Goal: Information Seeking & Learning: Check status

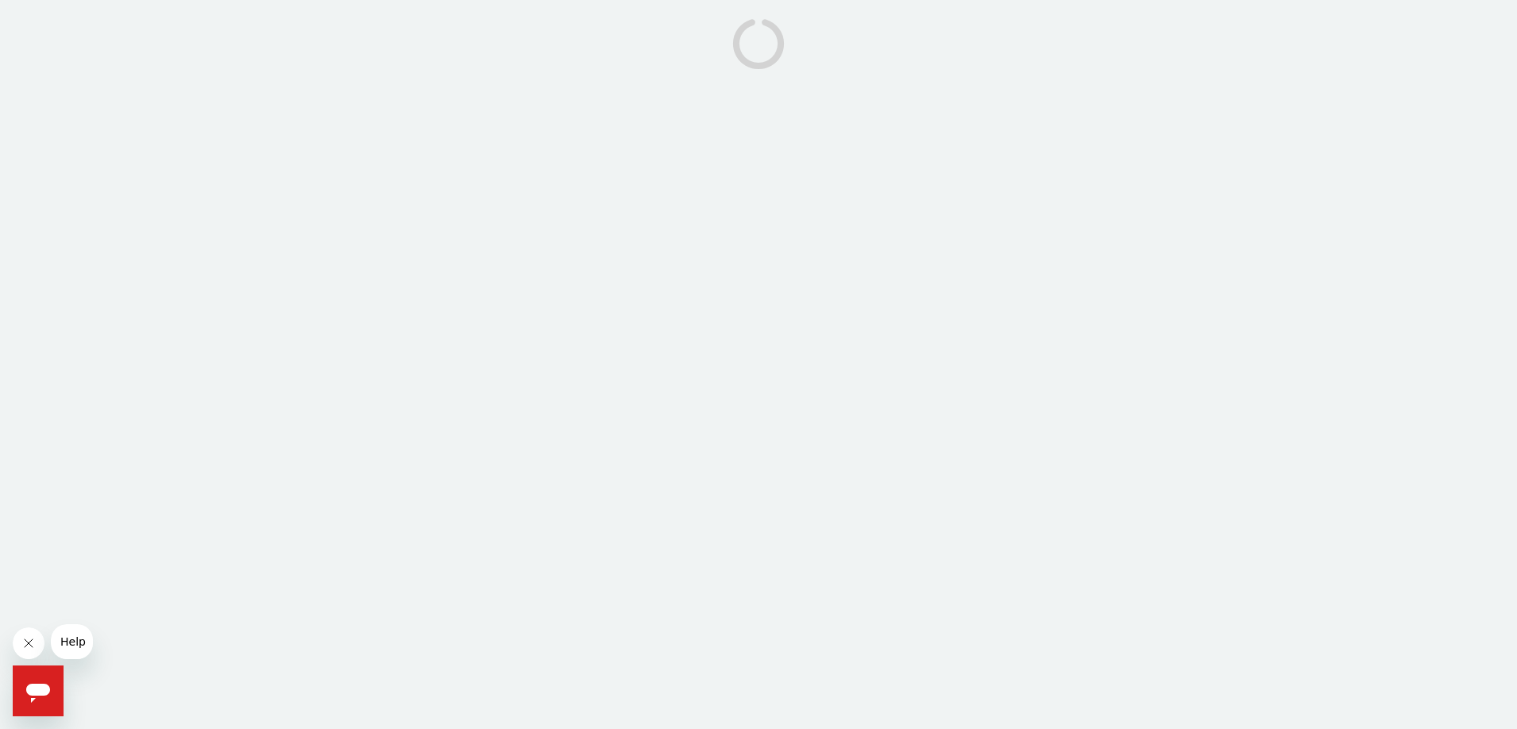
click at [760, 47] on icon at bounding box center [758, 43] width 71 height 71
click at [42, 695] on icon "Open messaging window" at bounding box center [38, 693] width 24 height 19
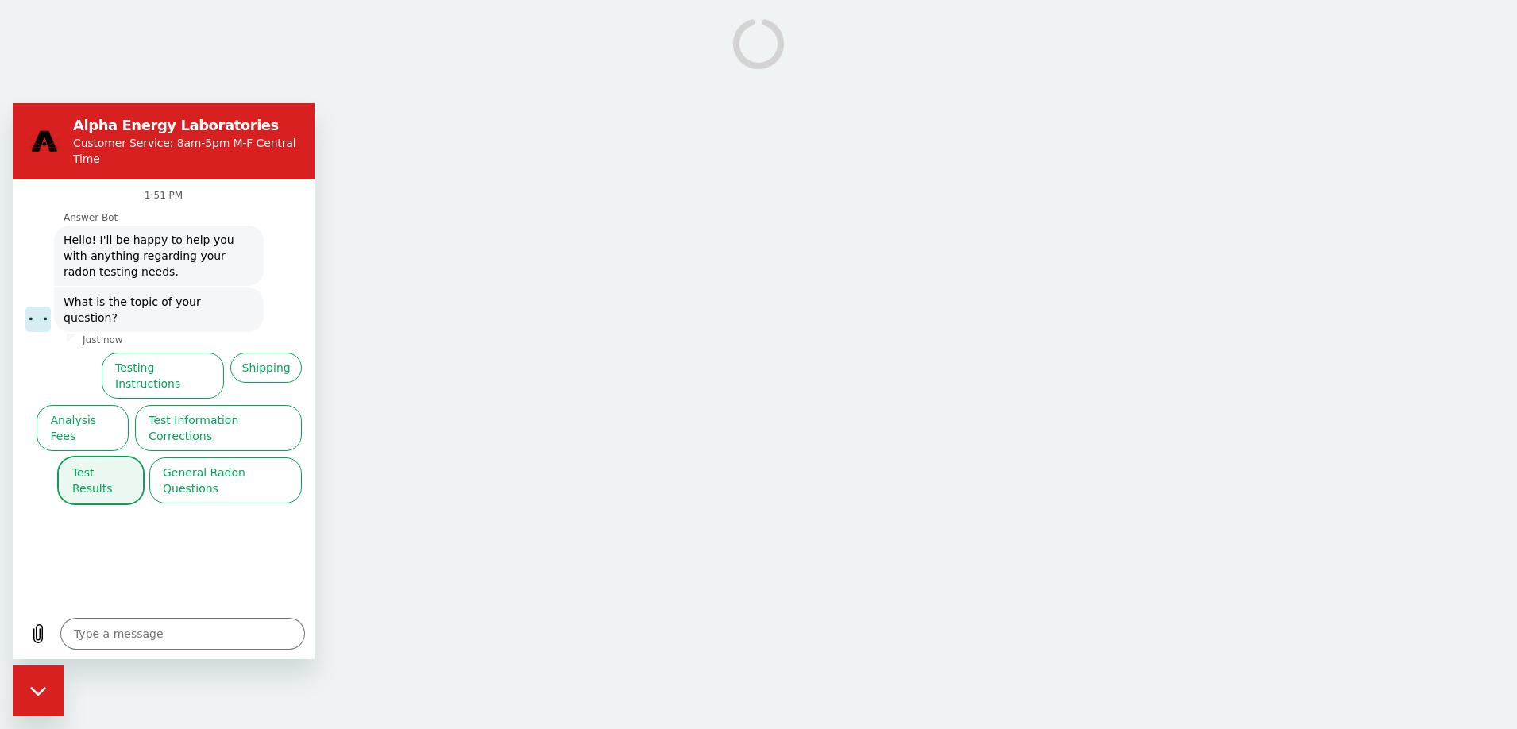
click at [103, 457] on button "Test Results" at bounding box center [101, 480] width 84 height 46
drag, startPoint x: 103, startPoint y: 412, endPoint x: 112, endPoint y: 418, distance: 10.4
click at [103, 412] on div "1:51 PM Answer Bot Answer Bot says: Hello! I'll be happy to help you with anyth…" at bounding box center [164, 393] width 302 height 429
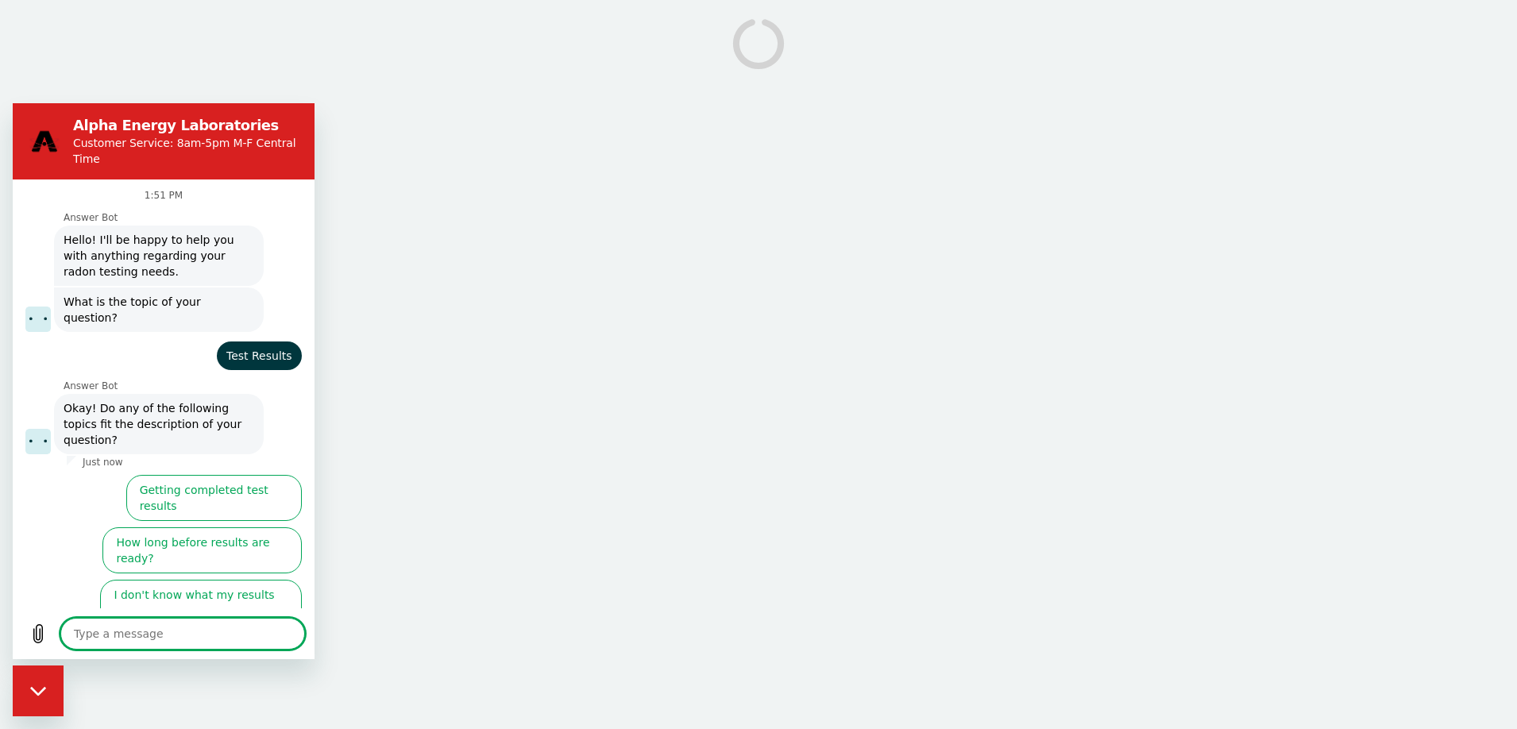
click at [213, 632] on button "I didn't get my test results" at bounding box center [224, 655] width 156 height 46
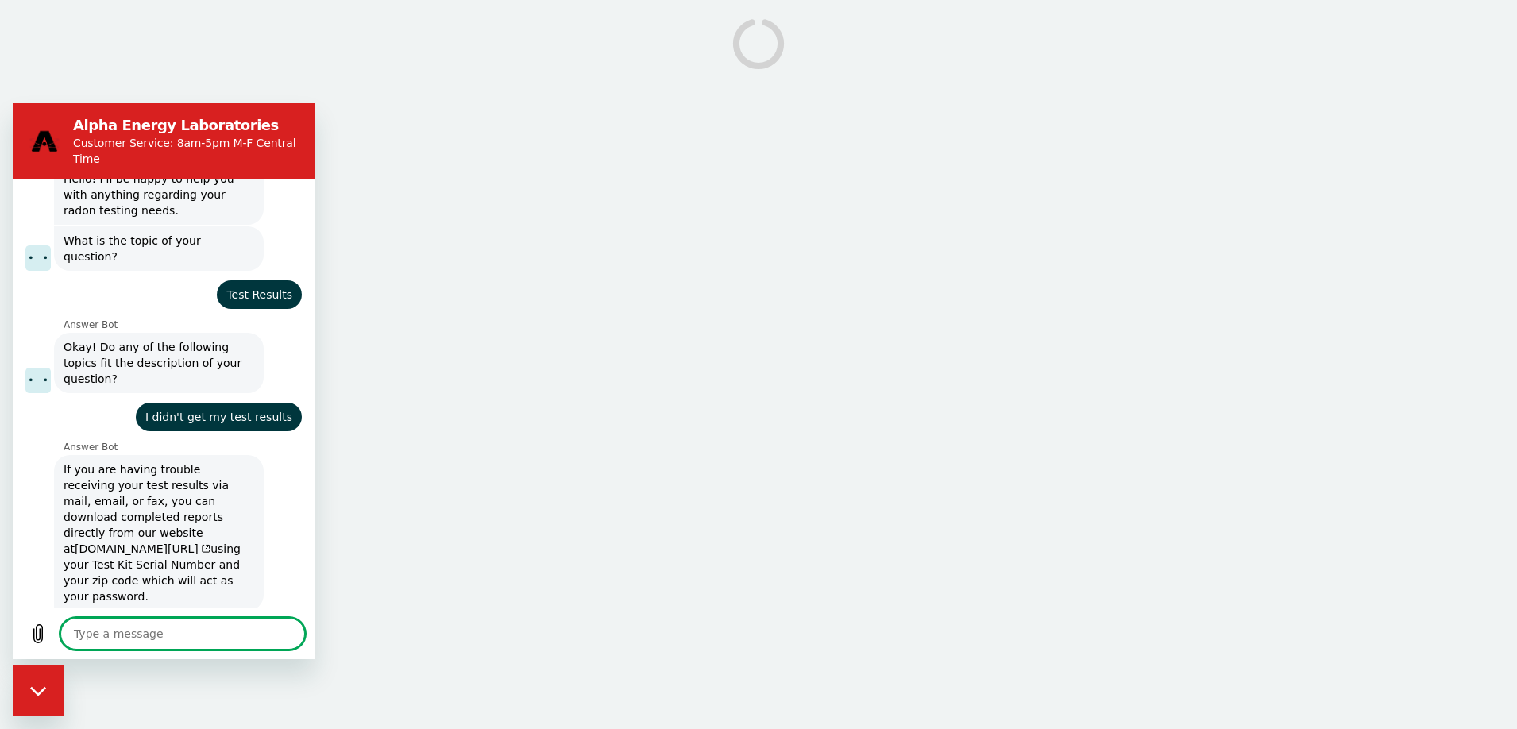
scroll to position [101, 0]
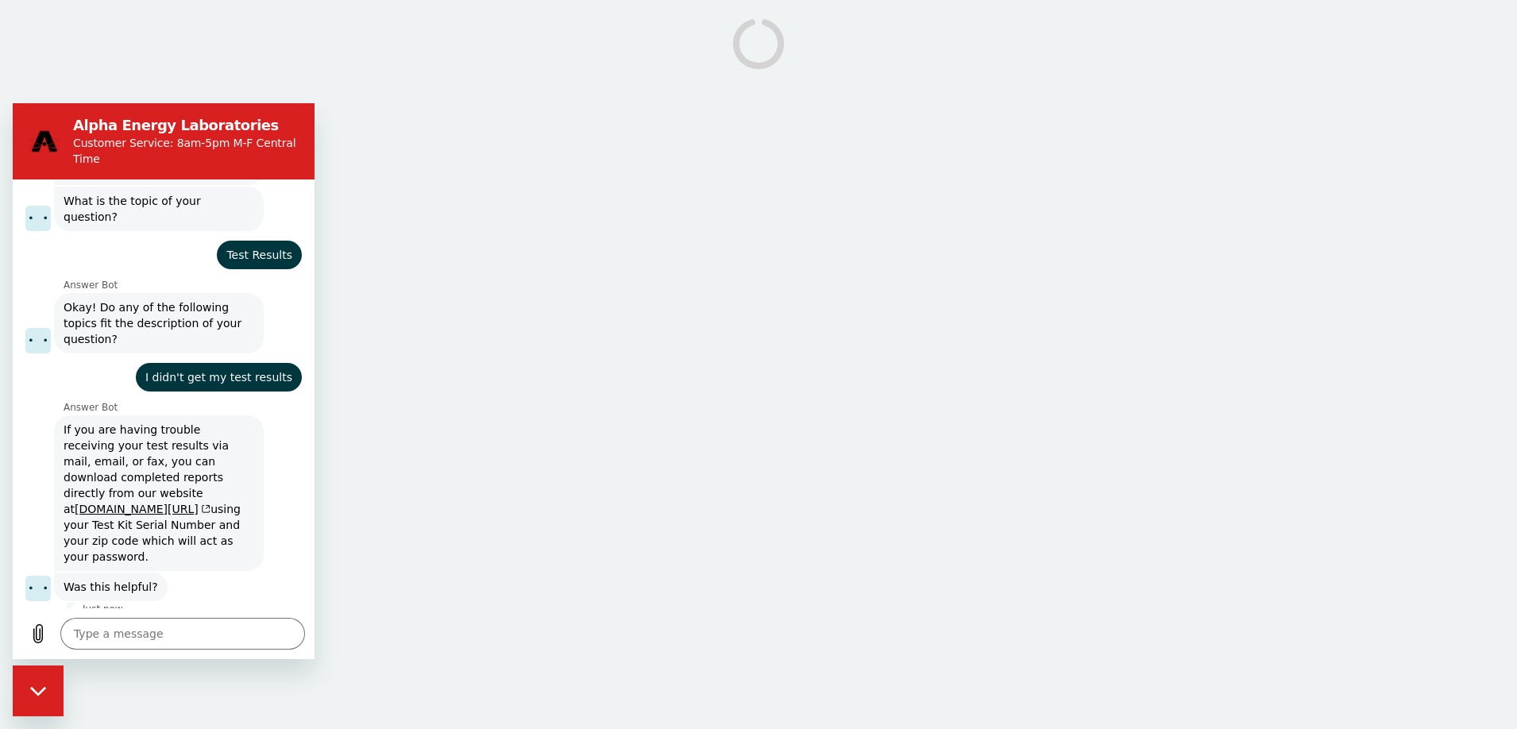
drag, startPoint x: 64, startPoint y: 398, endPoint x: 221, endPoint y: 515, distance: 195.2
click at [221, 515] on span "If you are having trouble receiving your test results via mail, email, or fax, …" at bounding box center [158, 493] width 203 height 156
copy span "If you are having trouble receiving your test results via mail, email, or fax, …"
type textarea "x"
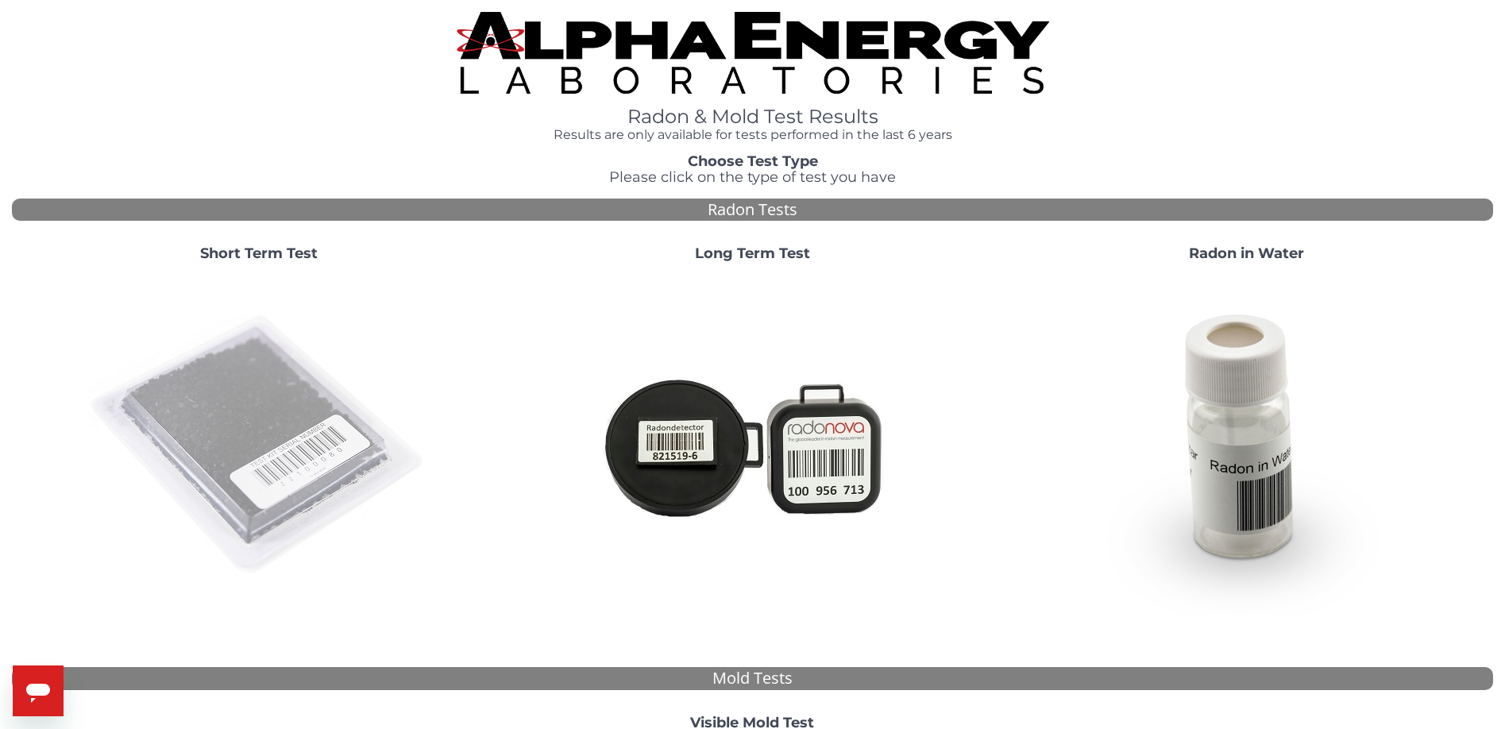
click at [278, 418] on img at bounding box center [259, 446] width 342 height 342
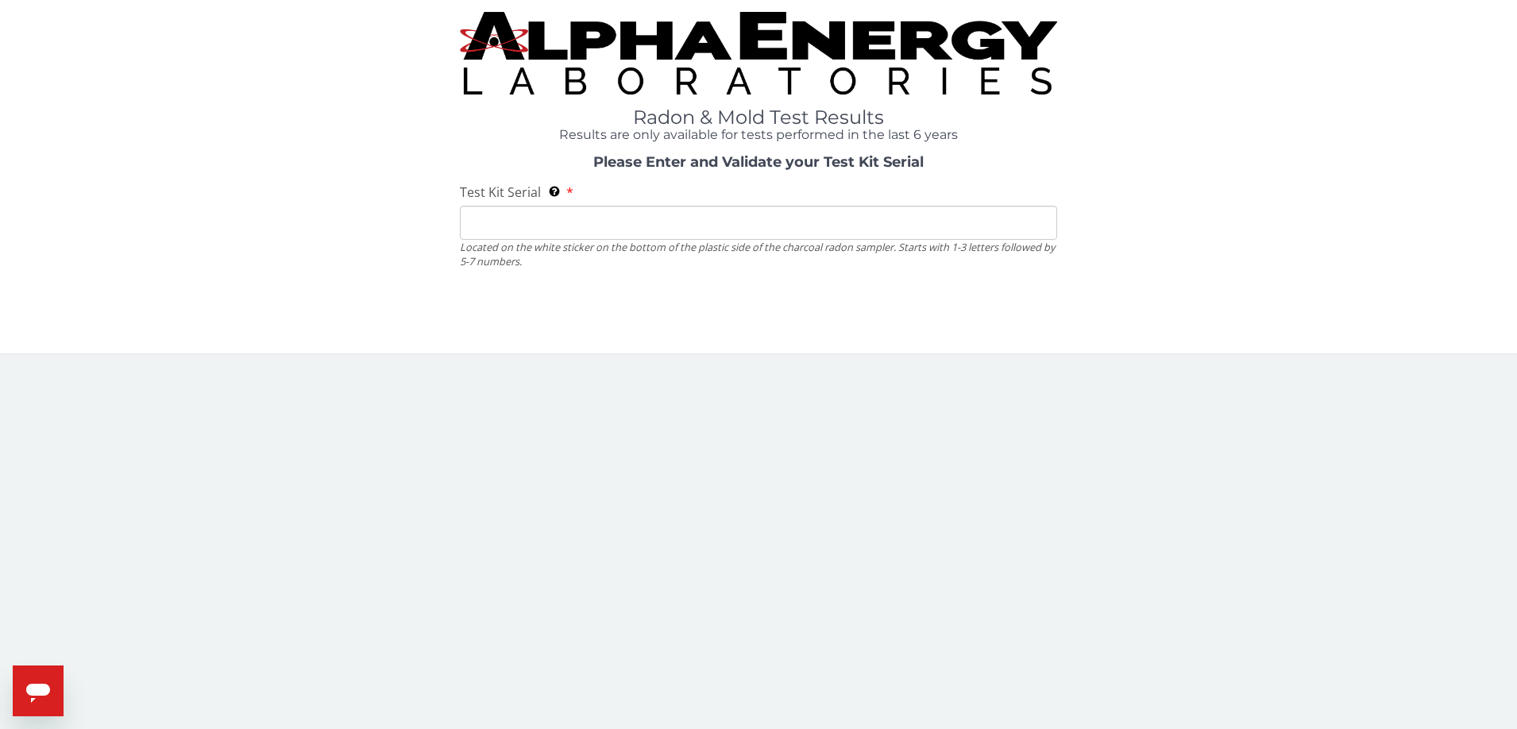
click at [470, 227] on input "Test Kit Serial Located on the white sticker on the bottom of the plastic side …" at bounding box center [758, 223] width 597 height 34
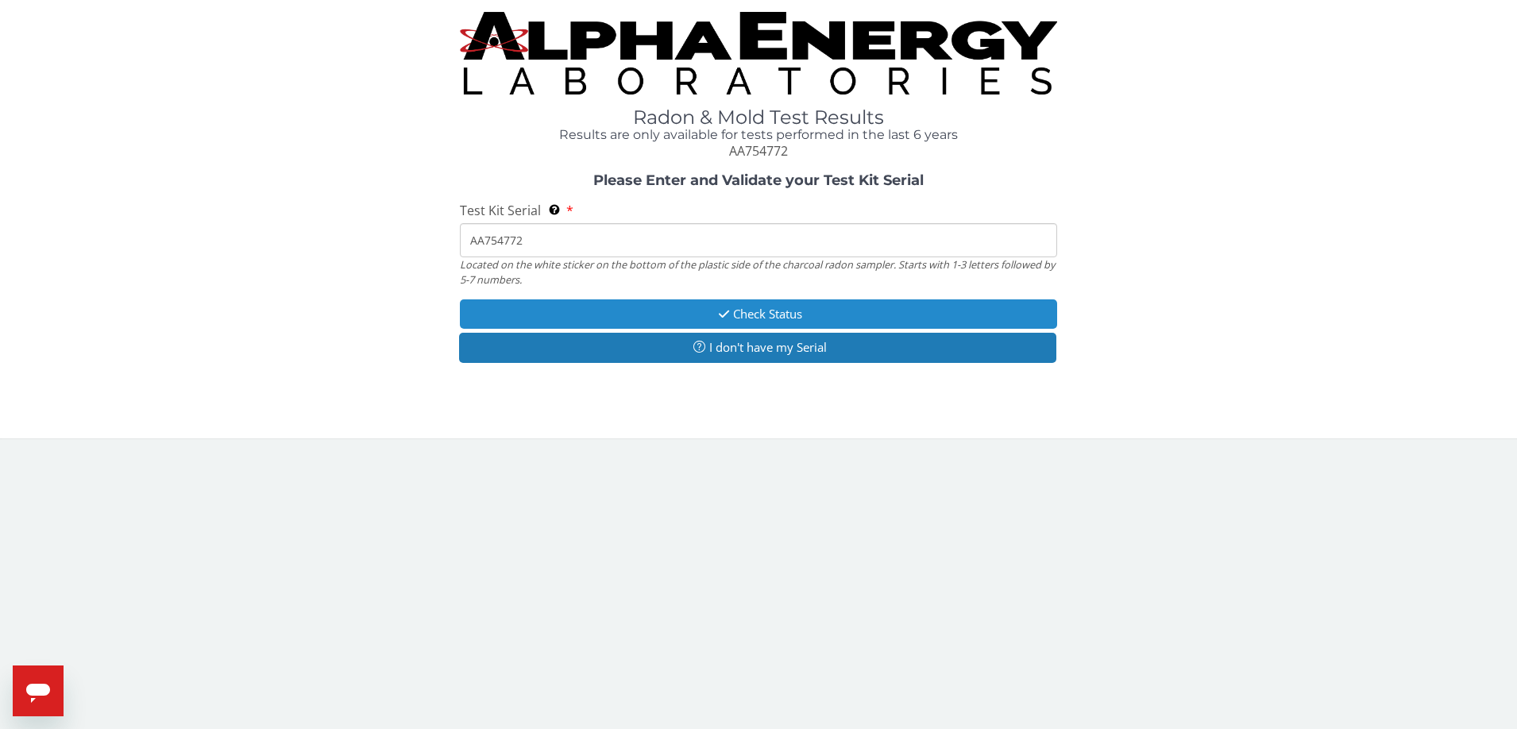
type input "AA754772"
click at [772, 313] on button "Check Status" at bounding box center [758, 313] width 597 height 29
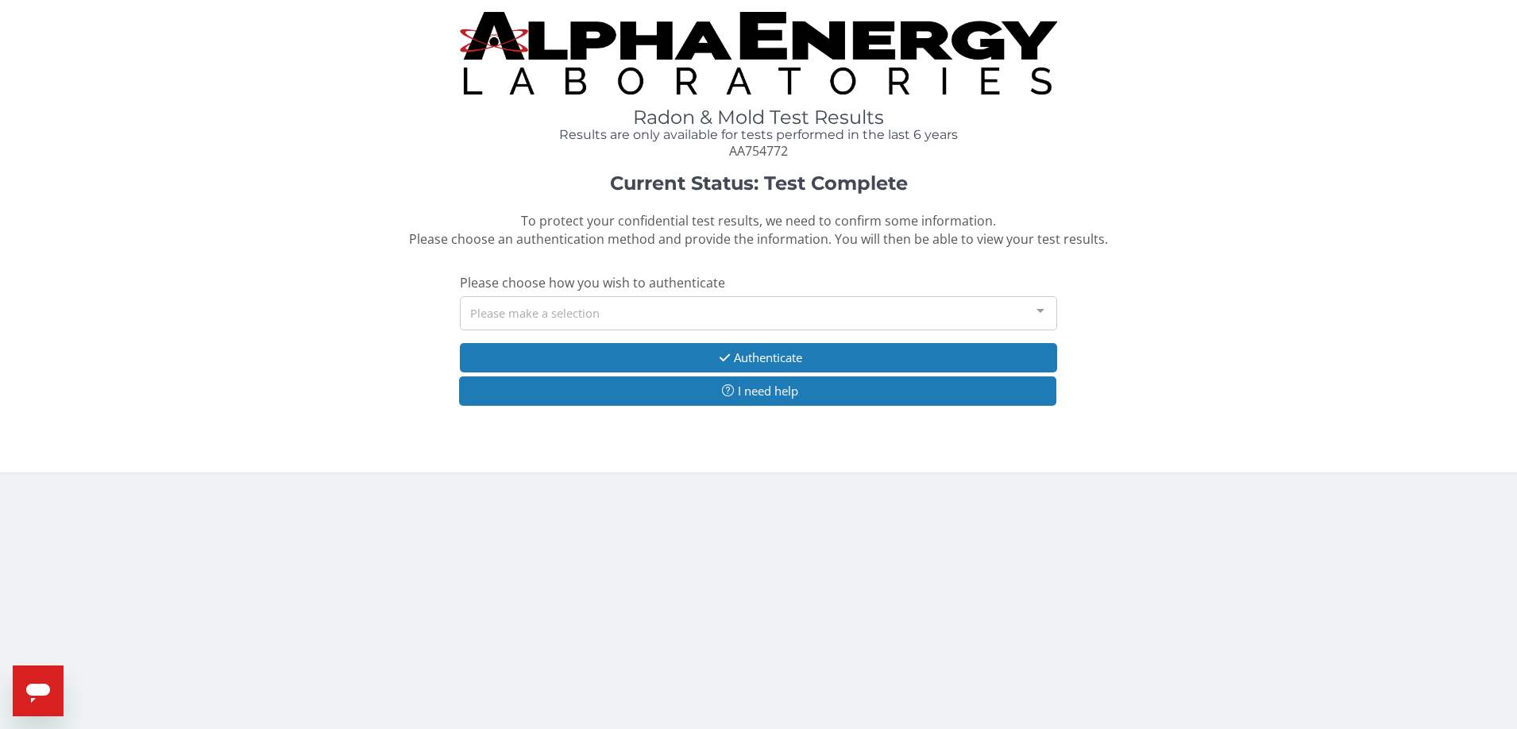
click at [1043, 310] on div at bounding box center [1041, 312] width 32 height 30
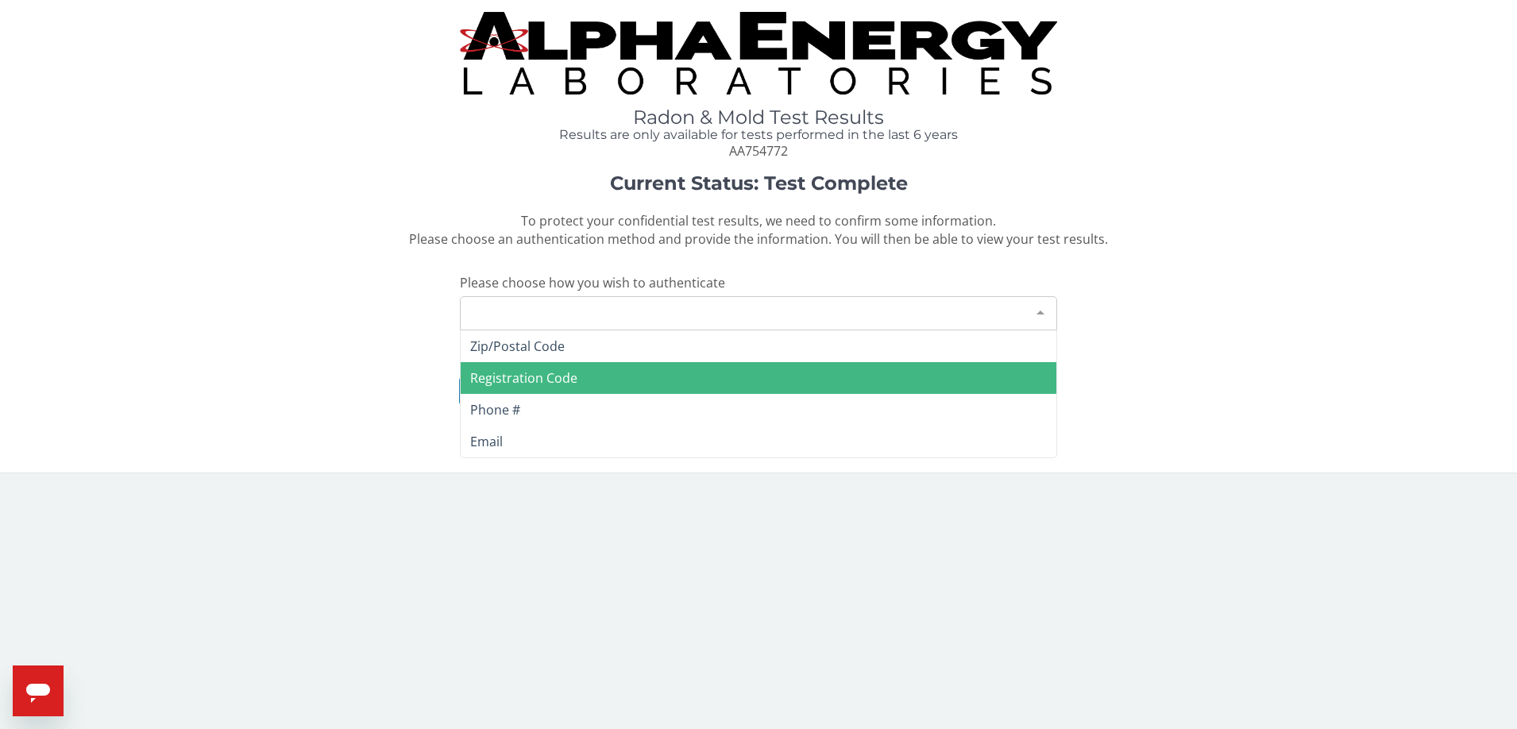
click at [593, 380] on span "Registration Code" at bounding box center [759, 378] width 596 height 32
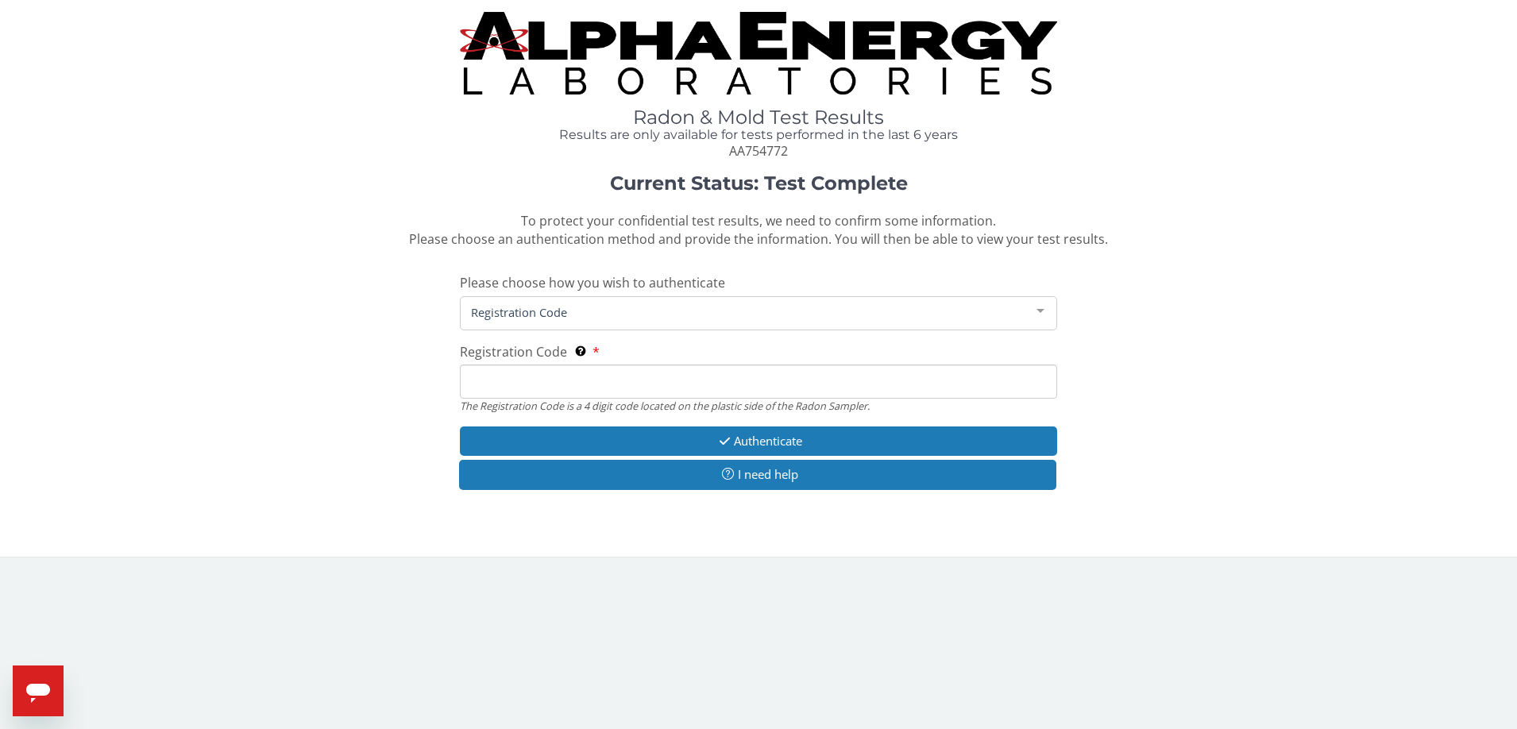
drag, startPoint x: 514, startPoint y: 389, endPoint x: 542, endPoint y: 389, distance: 27.8
click at [515, 389] on input "Registration Code The Registration Code is a 4 digit code located on the plasti…" at bounding box center [758, 382] width 597 height 34
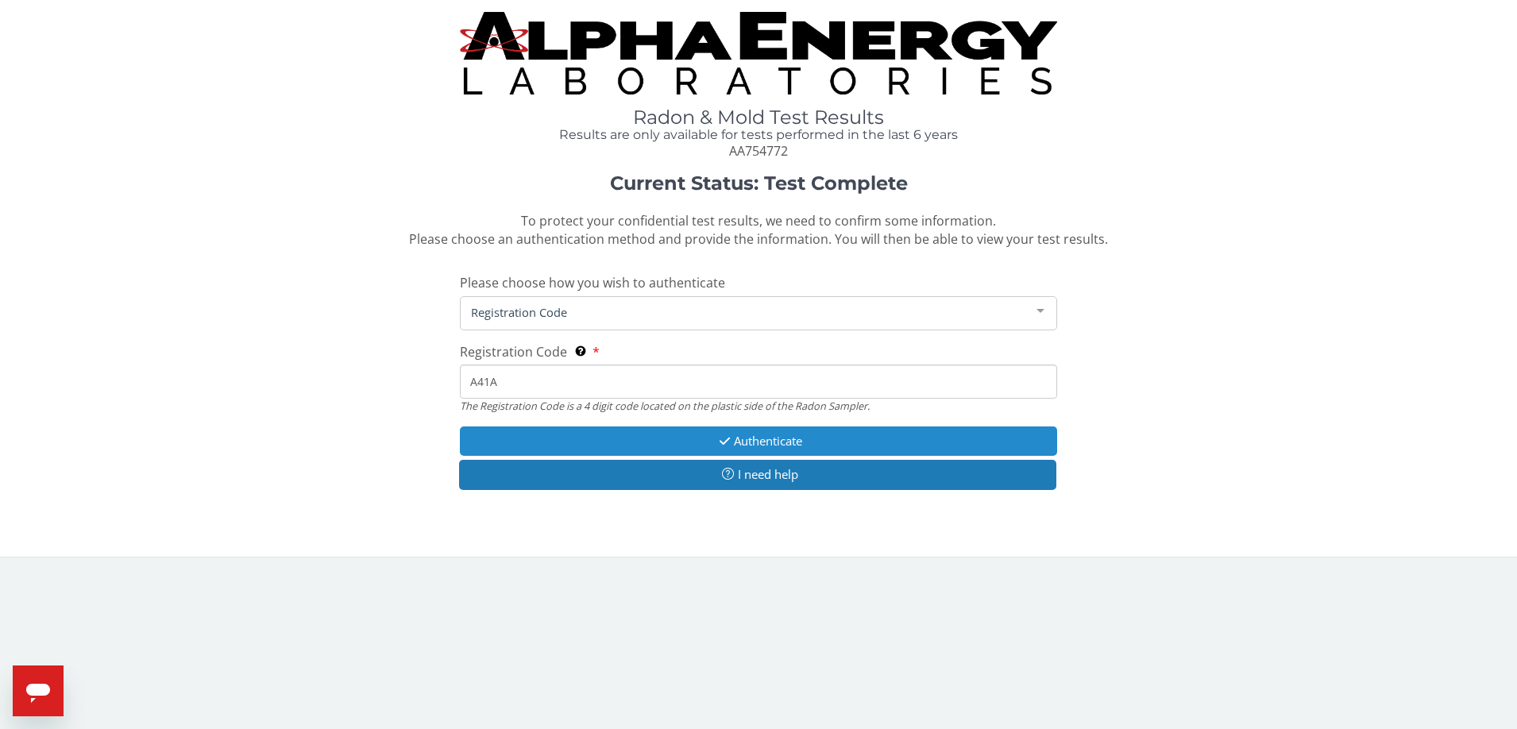
type input "A41A"
click at [794, 442] on button "Authenticate" at bounding box center [758, 440] width 597 height 29
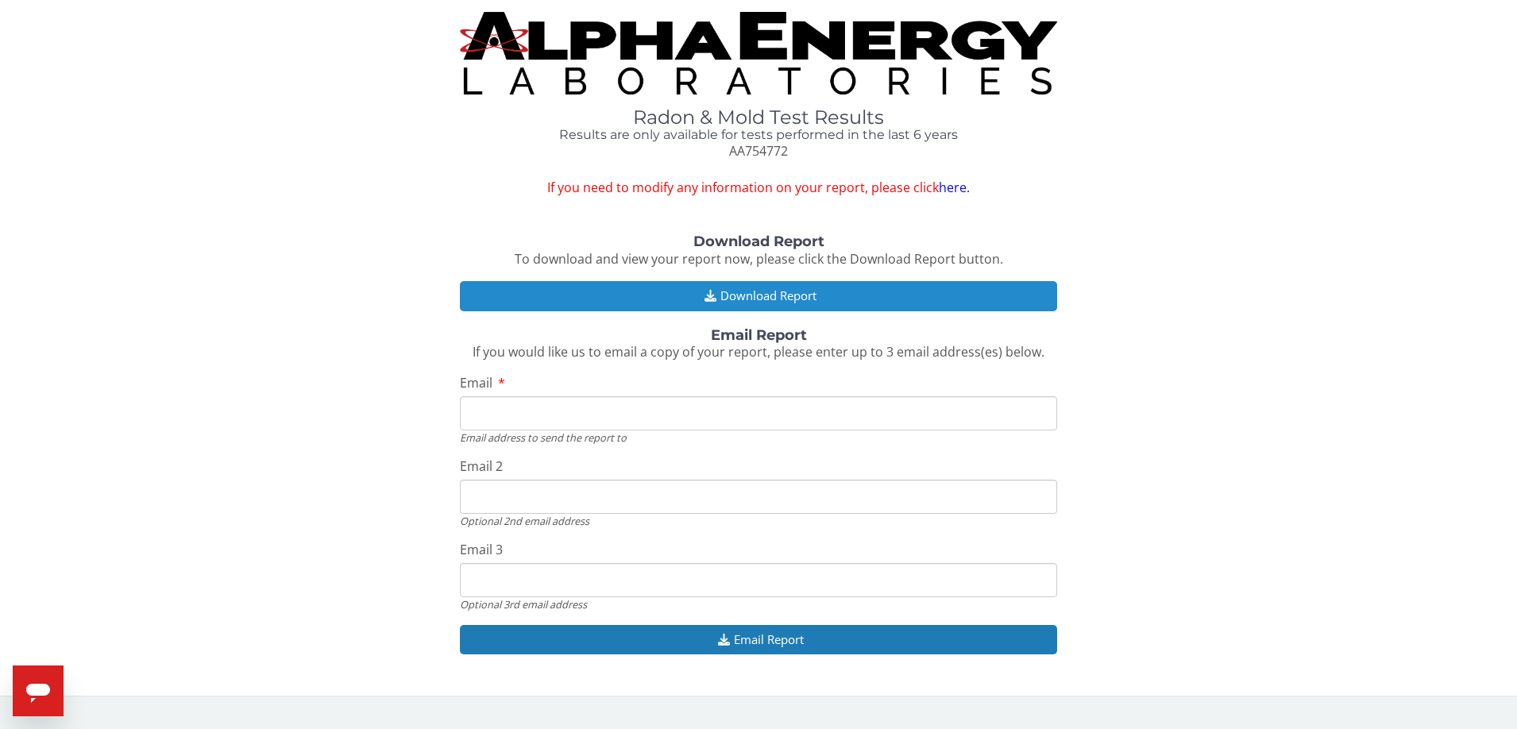
click at [795, 297] on button "Download Report" at bounding box center [758, 295] width 597 height 29
